Goal: Contribute content

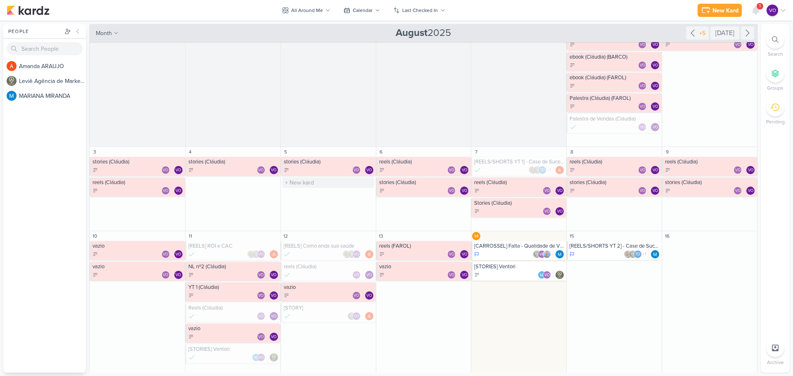
scroll to position [83, 0]
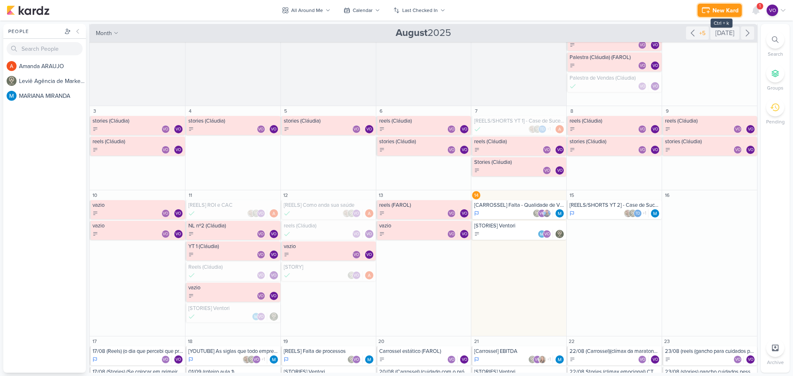
click at [722, 5] on button "New Kard" at bounding box center [719, 10] width 44 height 13
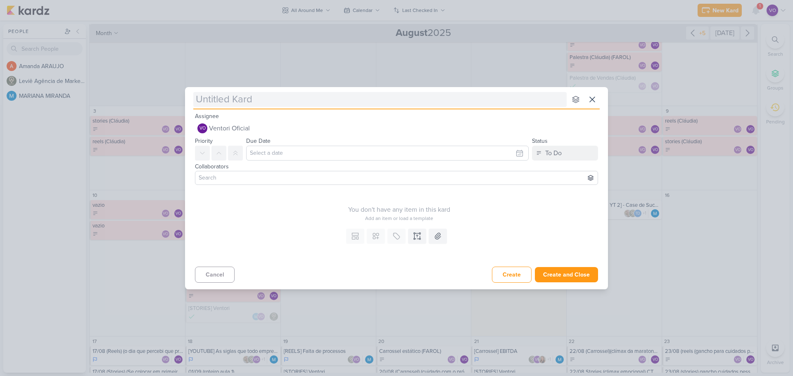
type input "1"
type input "1°"
type input "1° postagem com refere"
type input "1° postagem com refer"
type input "1° postagem com referênc"
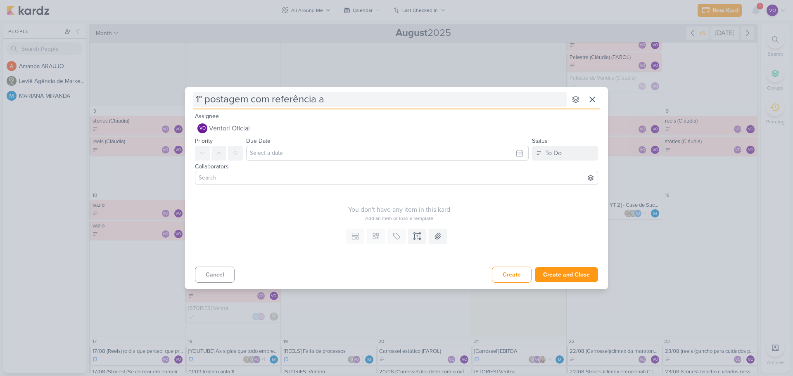
type input "1° postagem com referência a"
type input "1° postagem com referência ao Fa"
type input "1° postagem com referência ao Farol"
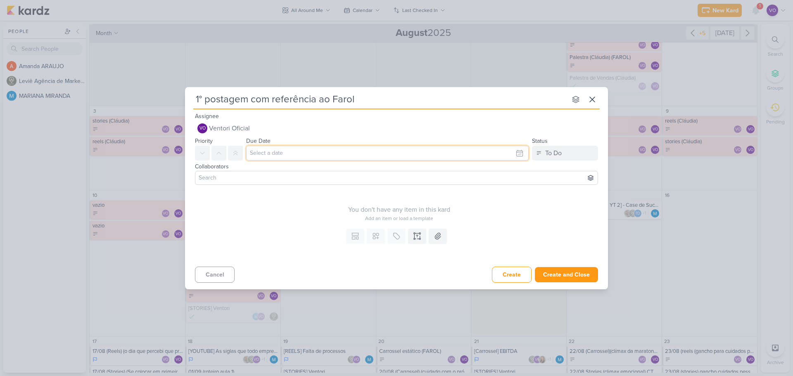
click at [285, 154] on input "text" at bounding box center [387, 153] width 282 height 15
click at [490, 219] on div "14" at bounding box center [491, 220] width 13 height 12
type input "[DATE] 11:59 PM"
click at [222, 179] on input at bounding box center [396, 178] width 399 height 10
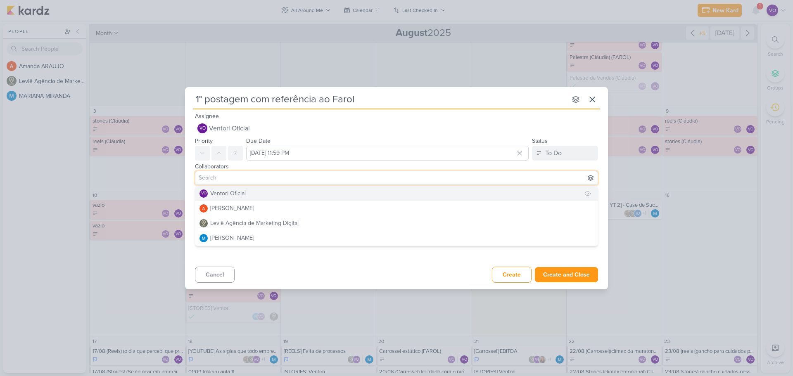
click at [221, 195] on div "Ventori Oficial" at bounding box center [228, 193] width 36 height 9
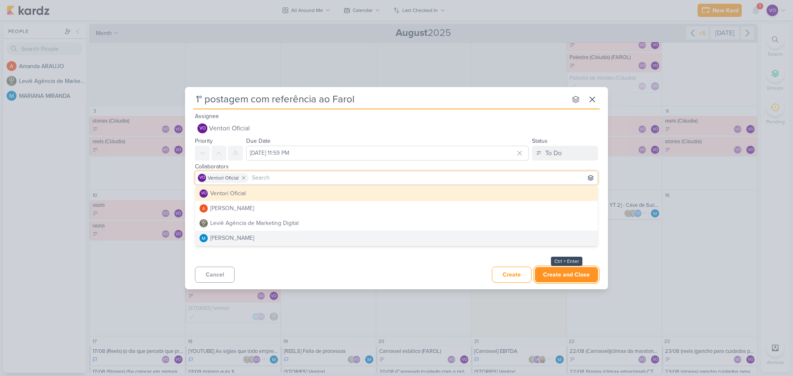
click at [578, 275] on button "Create and Close" at bounding box center [566, 274] width 63 height 15
